Goal: Navigation & Orientation: Find specific page/section

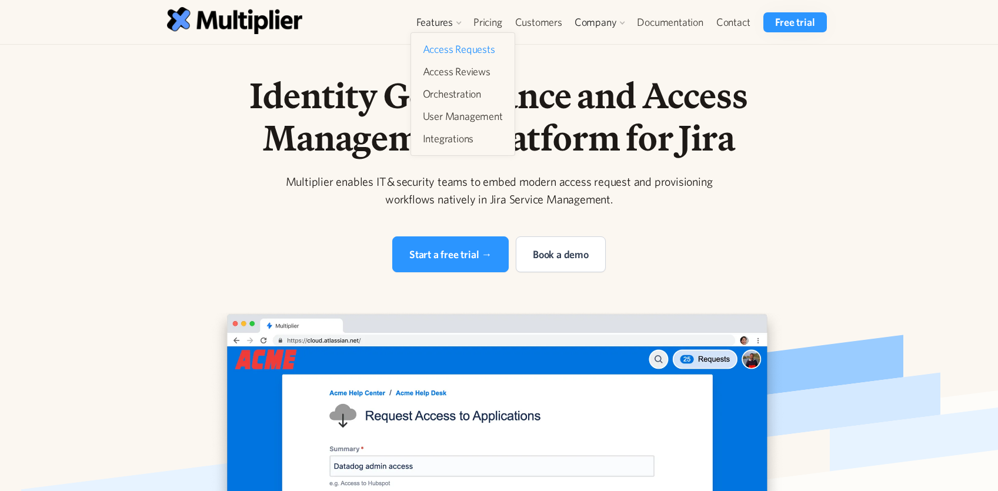
click at [439, 52] on link "Access Requests" at bounding box center [462, 49] width 89 height 21
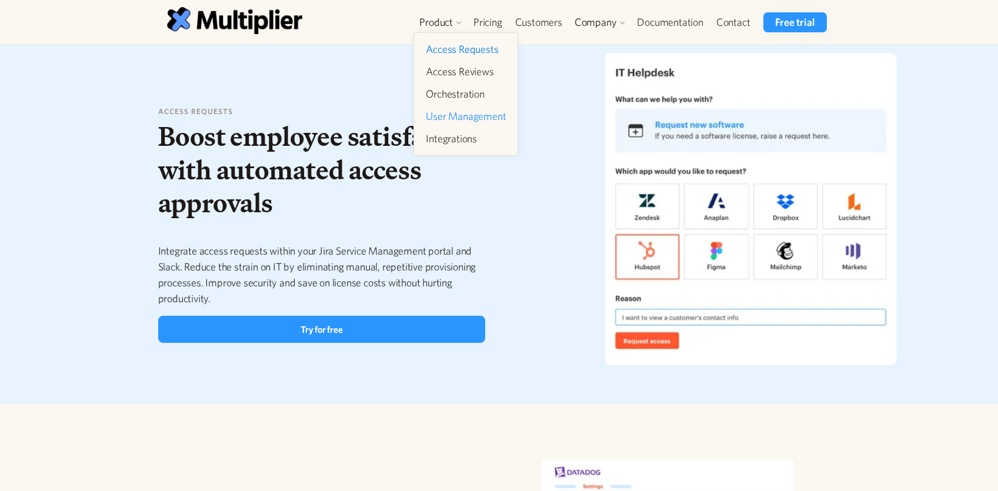
click at [466, 119] on link "User Management" at bounding box center [465, 116] width 89 height 21
